Goal: Task Accomplishment & Management: Manage account settings

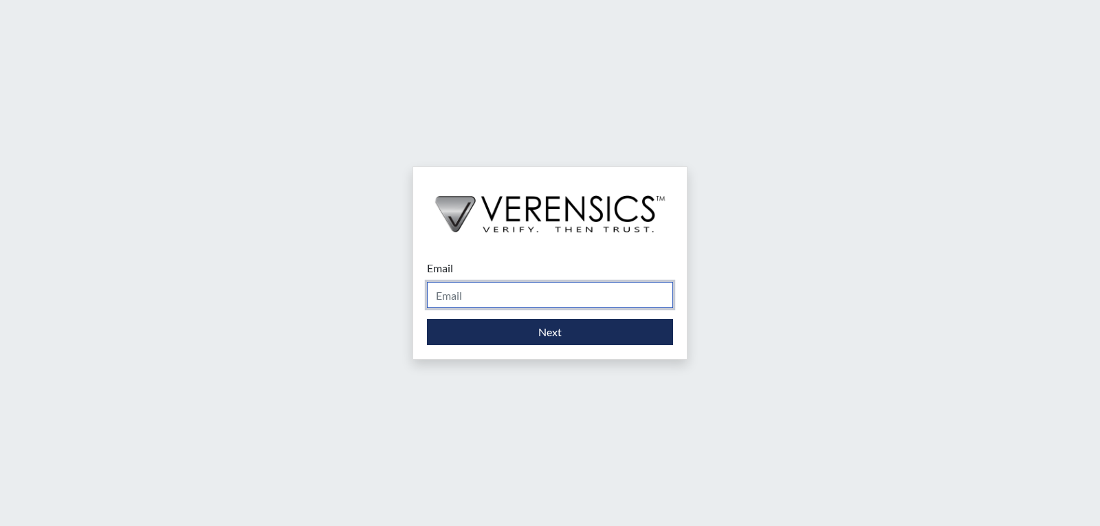
click at [438, 295] on input "Email" at bounding box center [550, 295] width 246 height 26
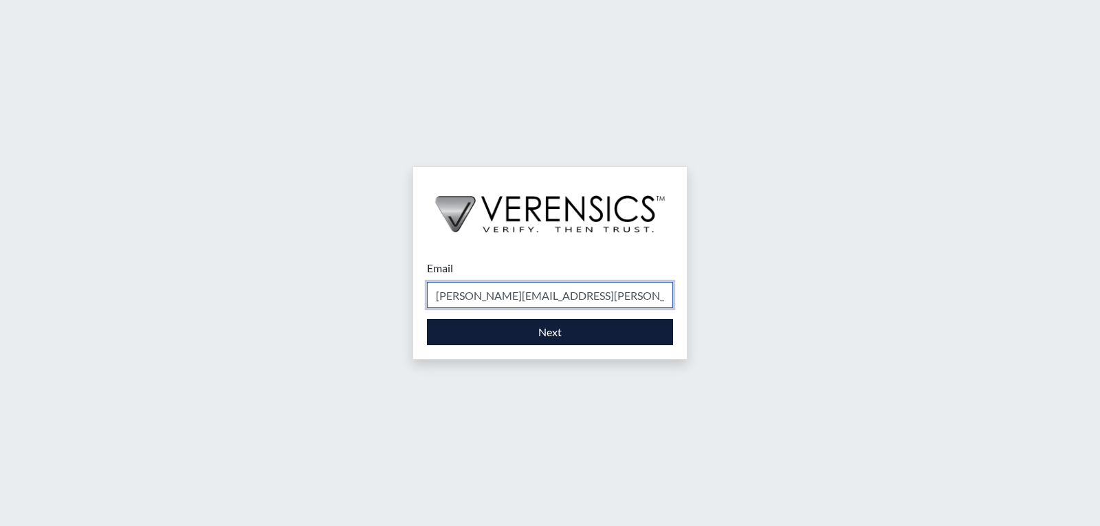
type input "[PERSON_NAME][EMAIL_ADDRESS][PERSON_NAME][DOMAIN_NAME]"
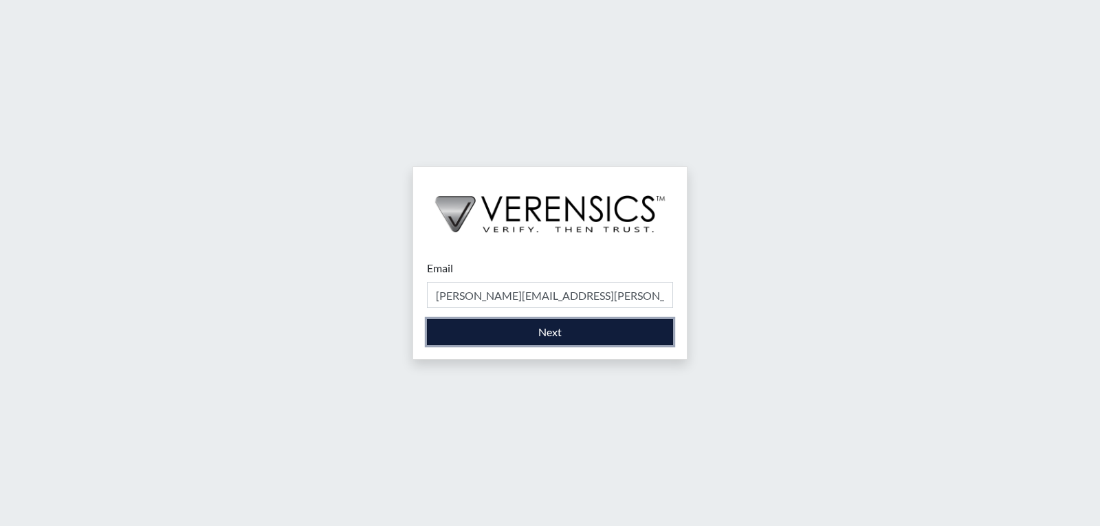
click at [531, 338] on button "Next" at bounding box center [550, 332] width 246 height 26
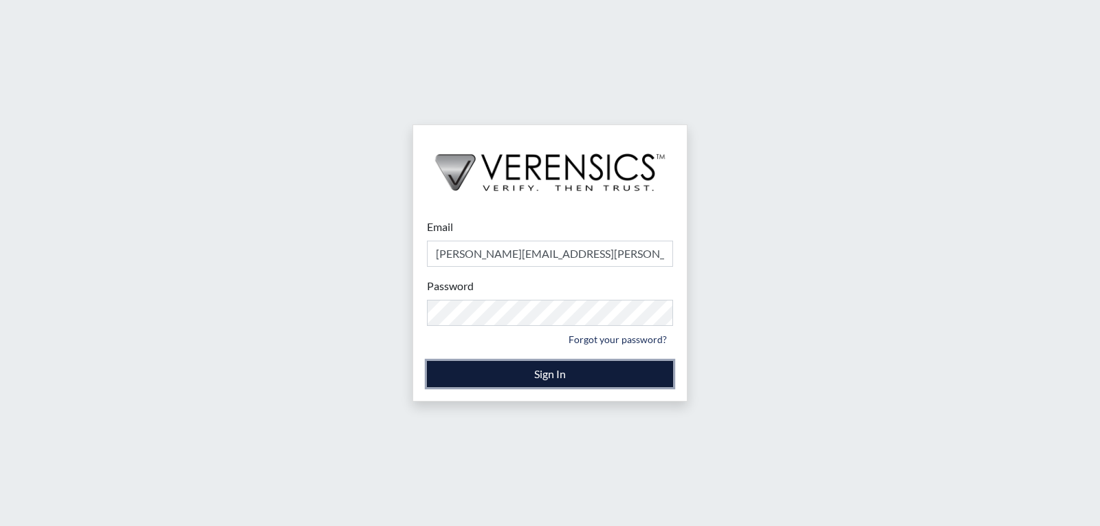
click at [555, 372] on button "Sign In" at bounding box center [550, 374] width 246 height 26
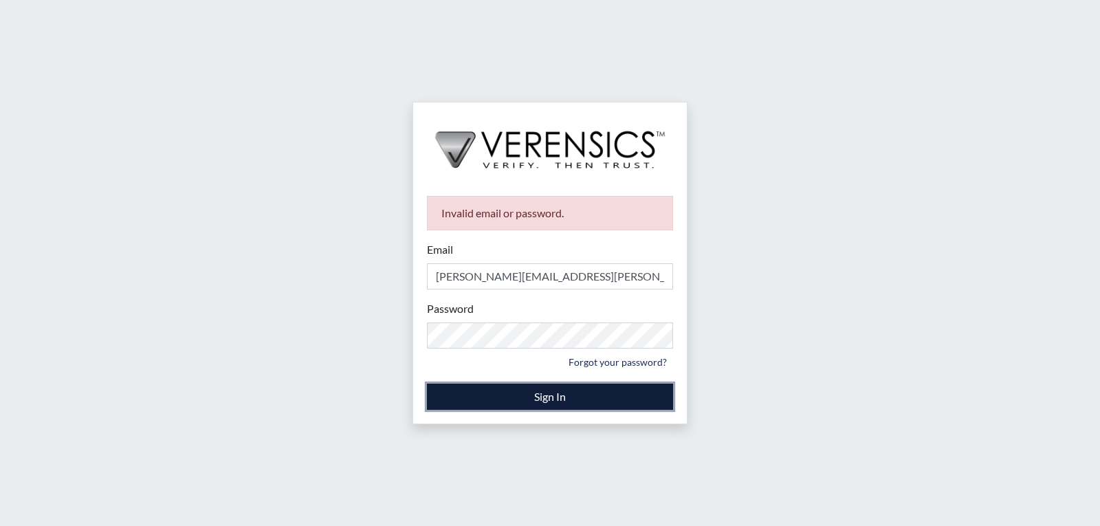
click at [507, 401] on button "Sign In" at bounding box center [550, 397] width 246 height 26
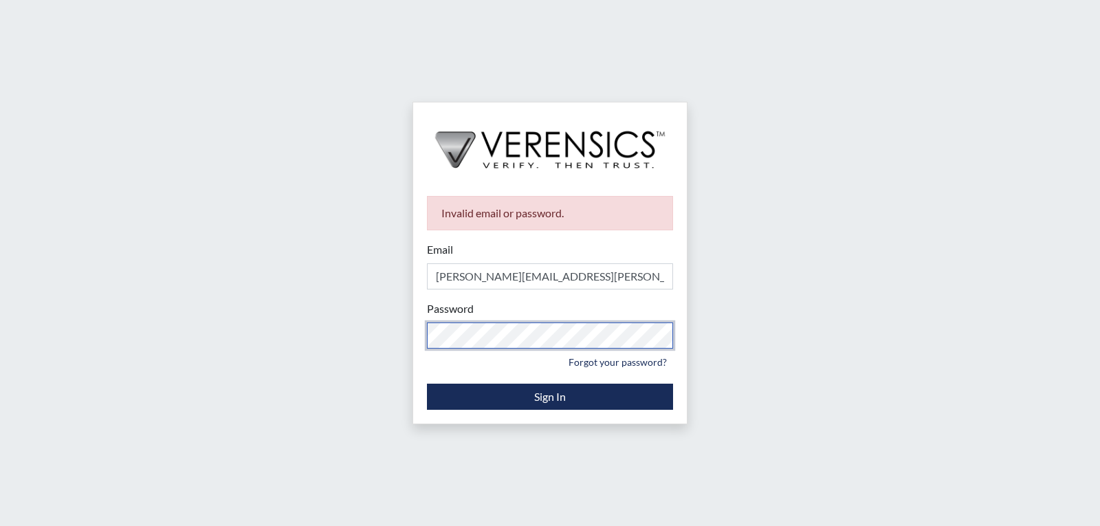
click at [412, 324] on div "Invalid email or password. Email stacey.walden@gdc.ga.gov Please provide your e…" at bounding box center [549, 263] width 275 height 322
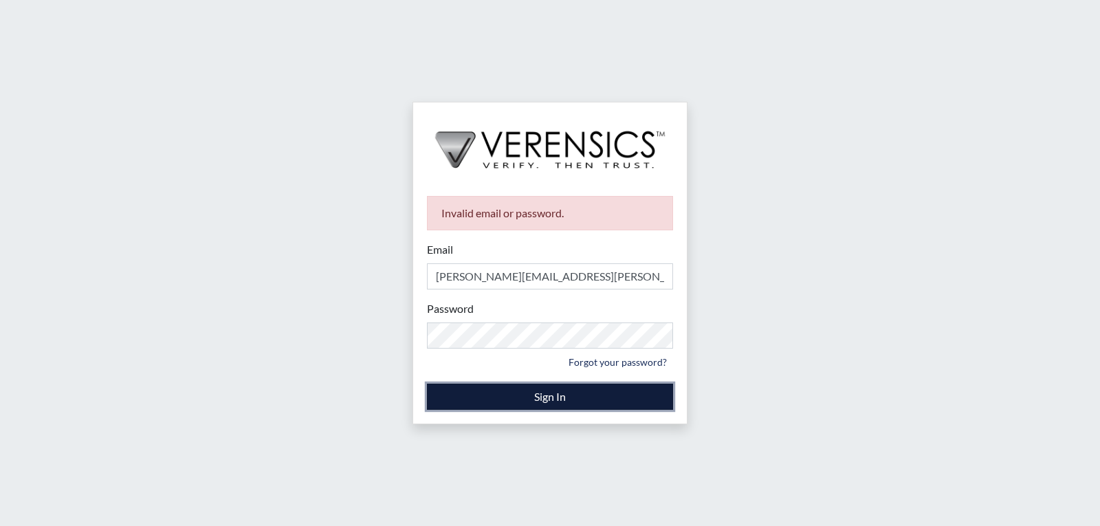
click at [534, 397] on button "Sign In" at bounding box center [550, 397] width 246 height 26
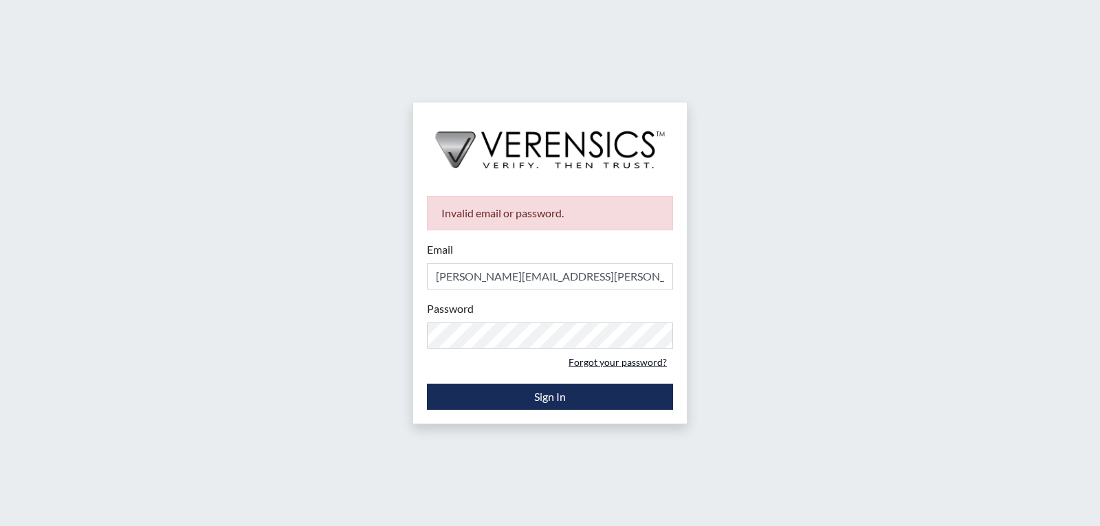
click at [622, 360] on link "Forgot your password?" at bounding box center [617, 361] width 111 height 21
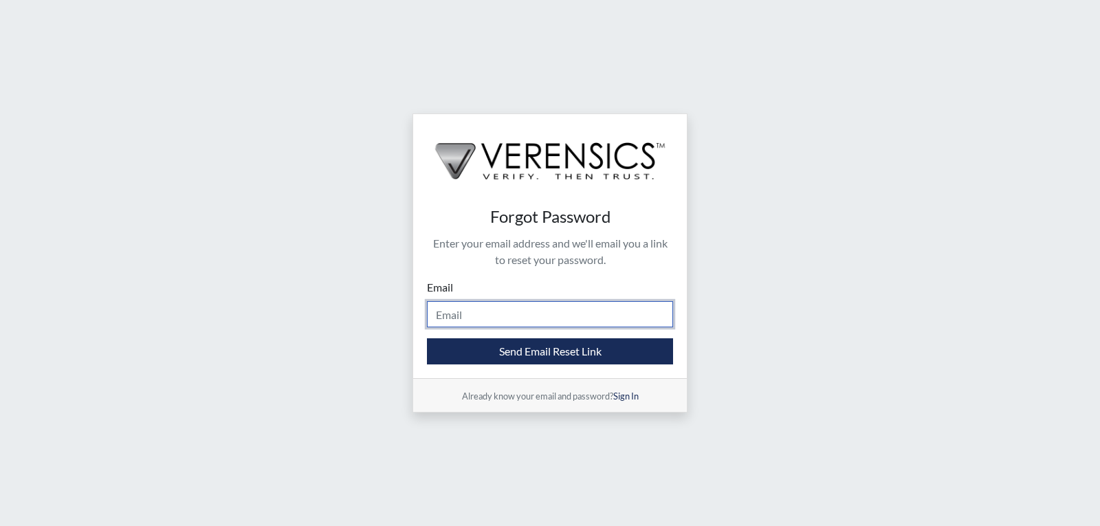
click at [504, 315] on input "Email" at bounding box center [550, 314] width 246 height 26
type input "[PERSON_NAME][EMAIL_ADDRESS][PERSON_NAME][DOMAIN_NAME]"
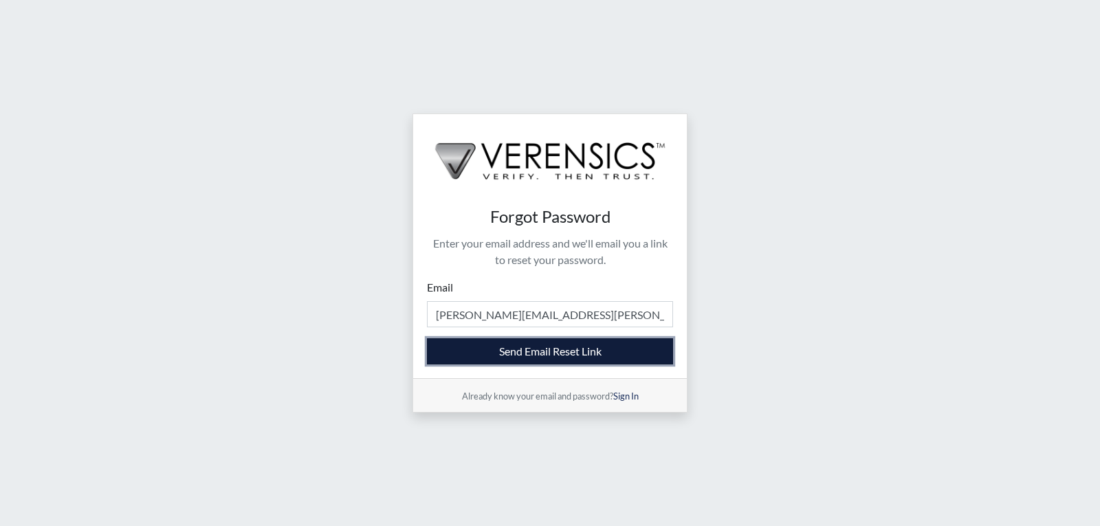
click at [538, 355] on button "Send Email Reset Link" at bounding box center [550, 351] width 246 height 26
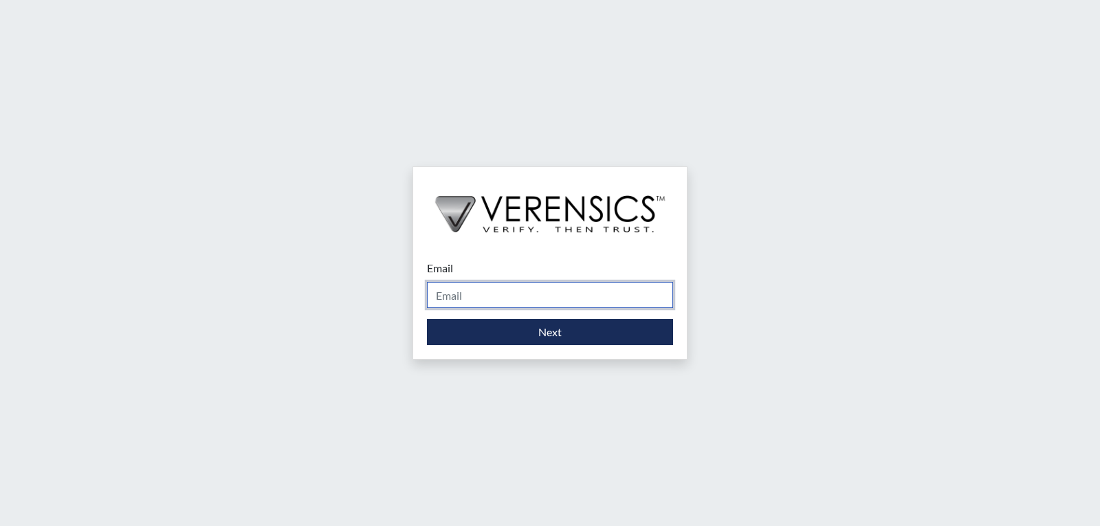
click at [486, 300] on input "Email" at bounding box center [550, 295] width 246 height 26
type input "[PERSON_NAME][EMAIL_ADDRESS][PERSON_NAME][DOMAIN_NAME]"
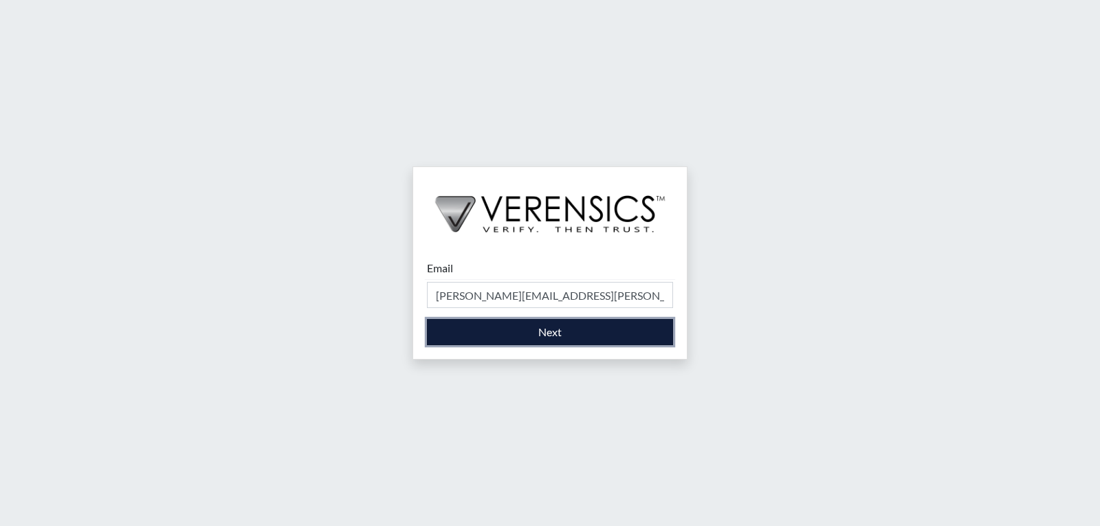
click at [472, 333] on button "Next" at bounding box center [550, 332] width 246 height 26
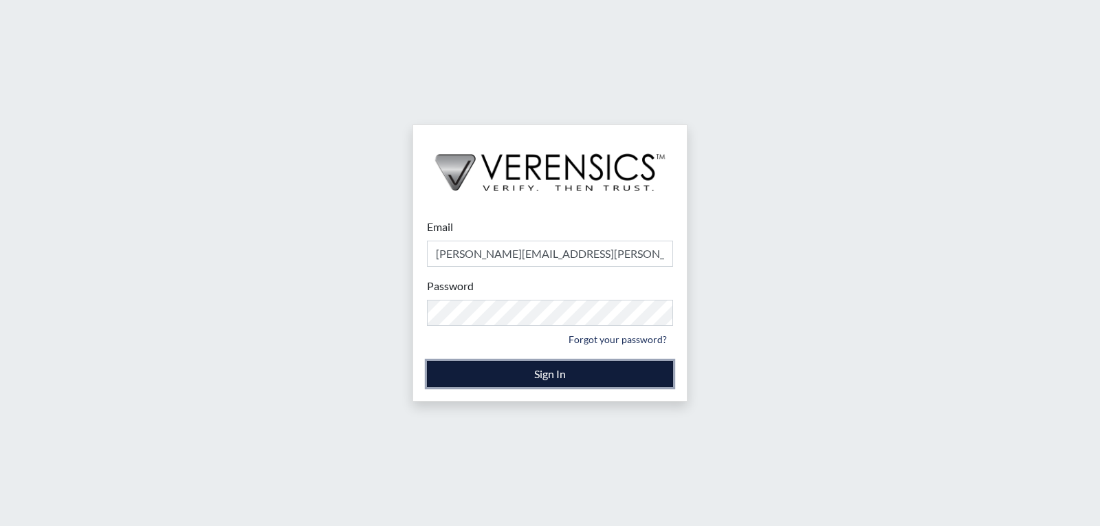
click at [542, 373] on button "Sign In" at bounding box center [550, 374] width 246 height 26
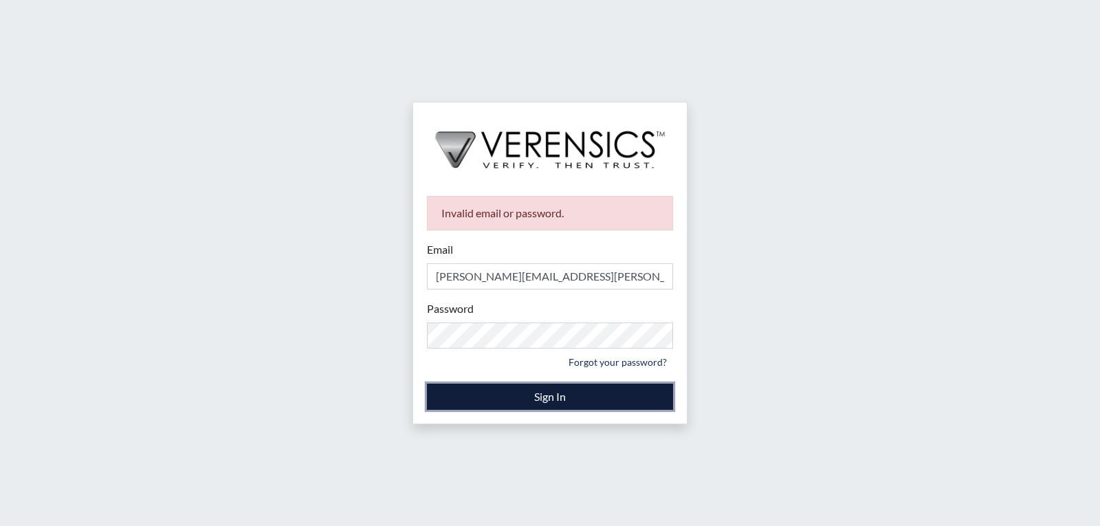
click at [538, 397] on button "Sign In" at bounding box center [550, 397] width 246 height 26
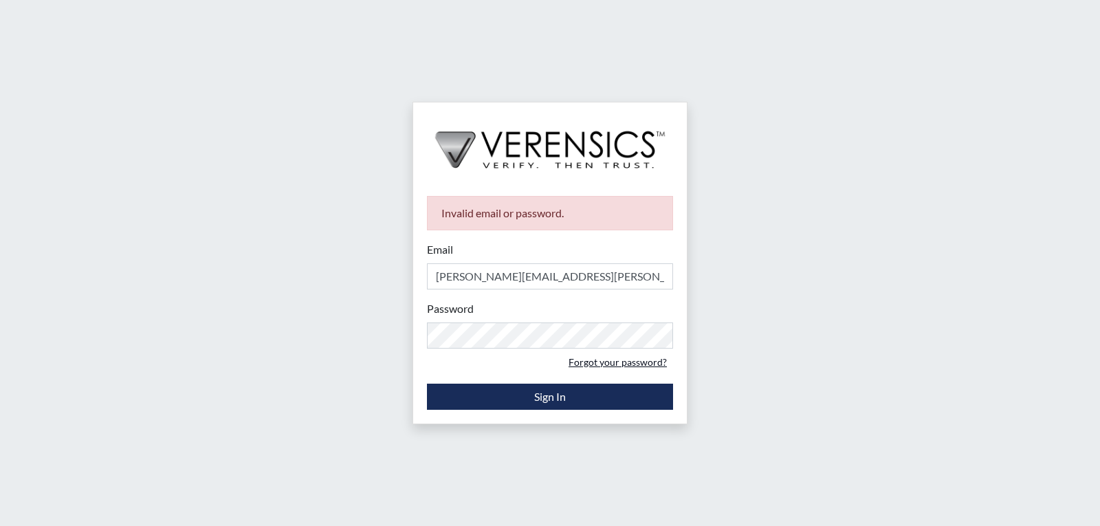
click at [619, 361] on link "Forgot your password?" at bounding box center [617, 361] width 111 height 21
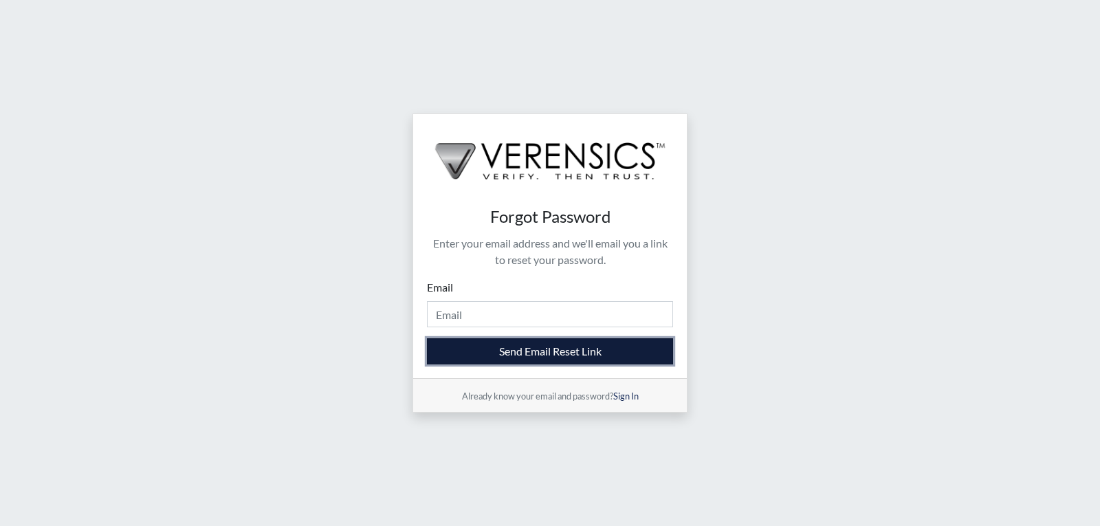
click at [606, 348] on button "Send Email Reset Link" at bounding box center [550, 351] width 246 height 26
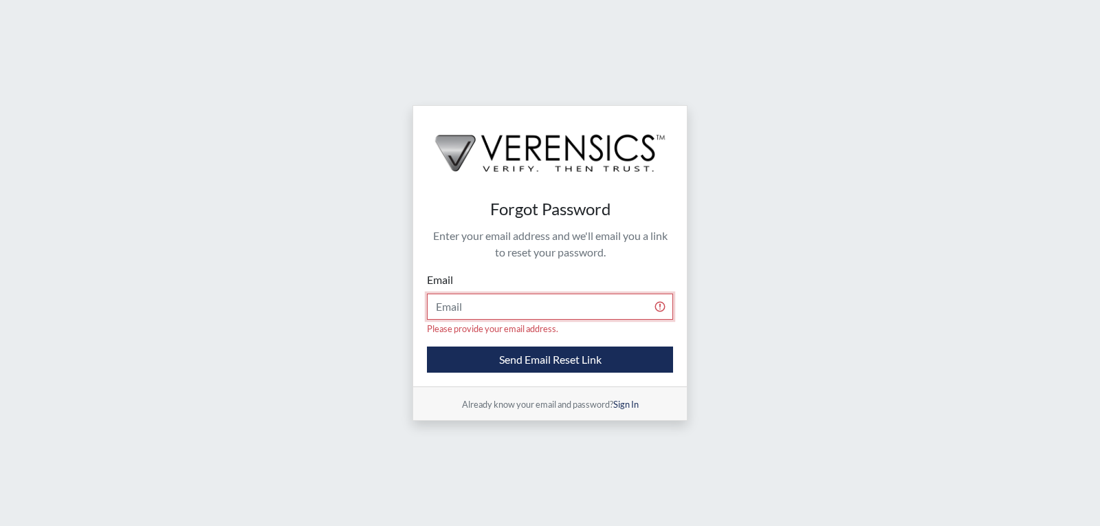
click at [512, 307] on input "Email" at bounding box center [550, 307] width 246 height 26
type input "[PERSON_NAME][EMAIL_ADDRESS][PERSON_NAME][DOMAIN_NAME]"
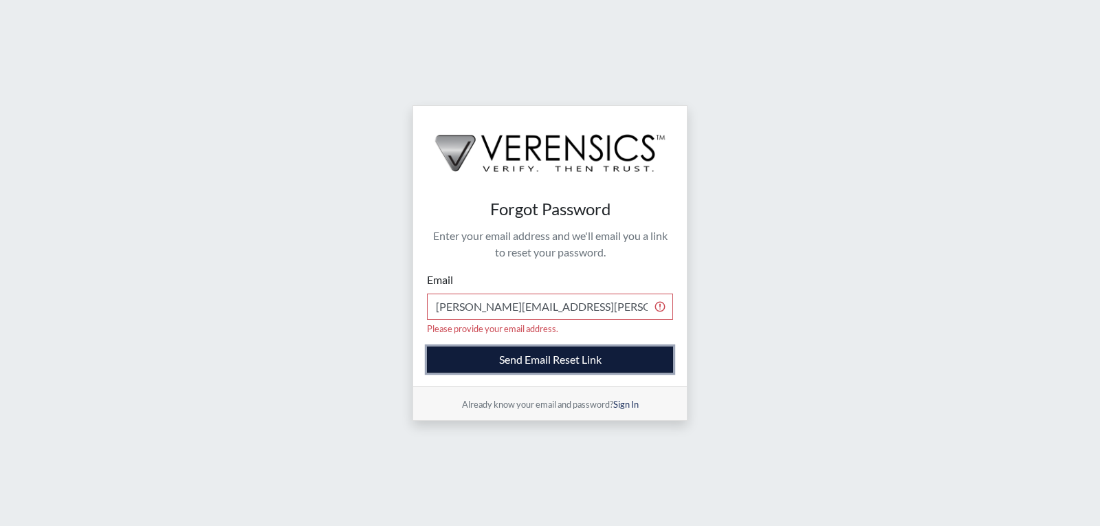
click at [553, 355] on button "Send Email Reset Link" at bounding box center [550, 359] width 246 height 26
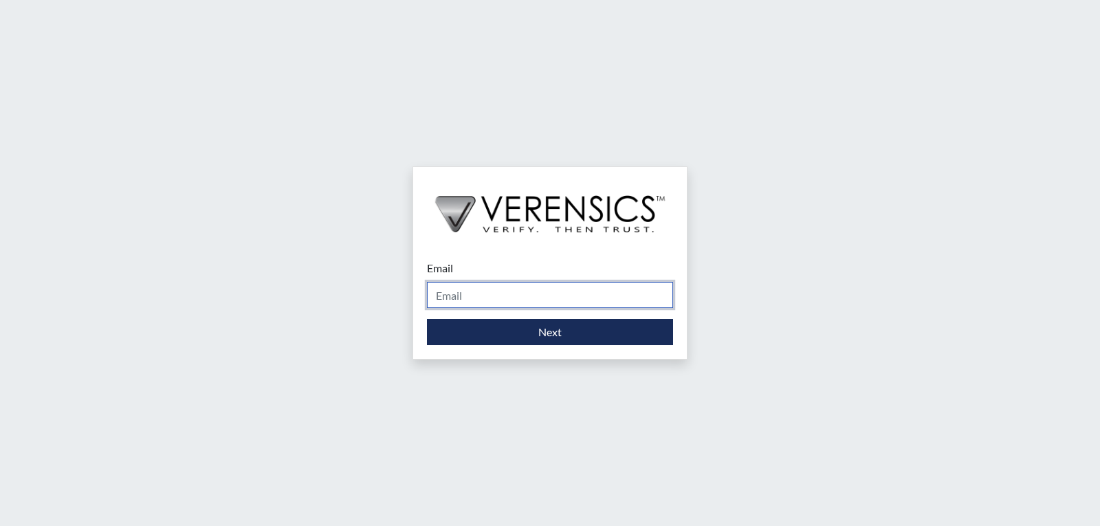
click at [518, 294] on input "Email" at bounding box center [550, 295] width 246 height 26
type input "[PERSON_NAME][EMAIL_ADDRESS][PERSON_NAME][DOMAIN_NAME]"
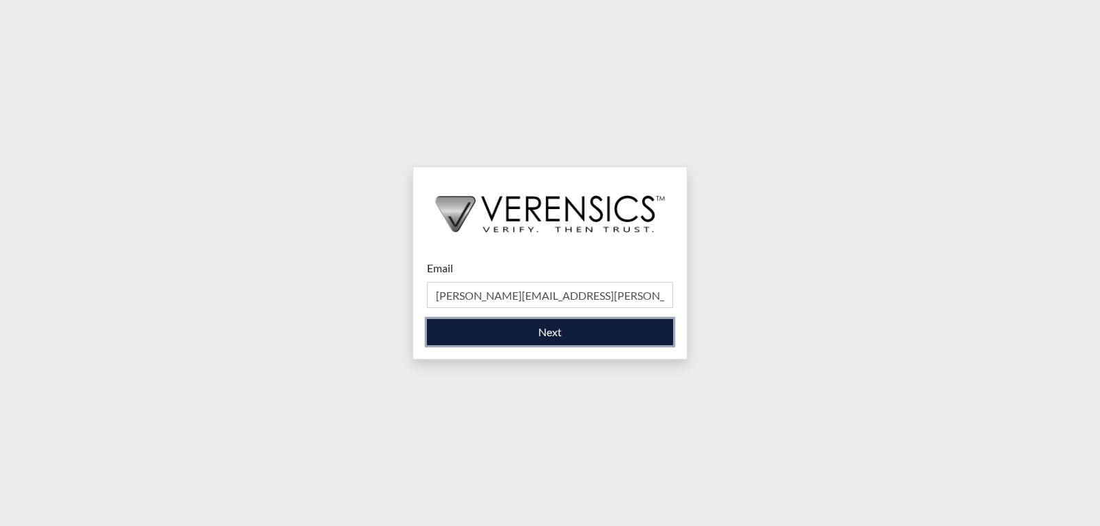
click at [518, 333] on button "Next" at bounding box center [550, 332] width 246 height 26
